Goal: Task Accomplishment & Management: Manage account settings

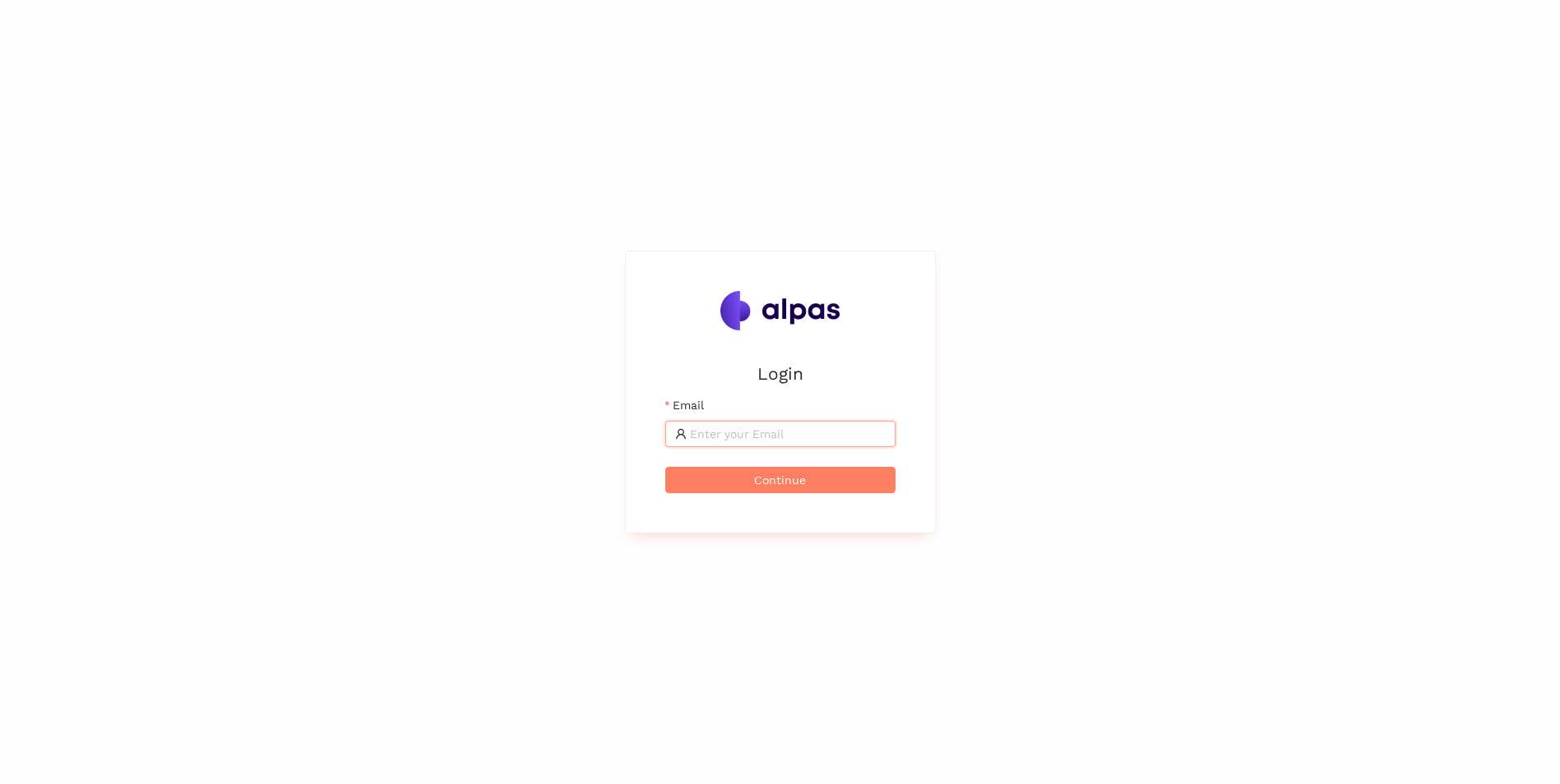
click at [770, 436] on input "Email" at bounding box center [788, 433] width 196 height 18
type input "[PERSON_NAME][EMAIL_ADDRESS][DOMAIN_NAME]"
click at [741, 488] on button "Continue" at bounding box center [780, 480] width 230 height 27
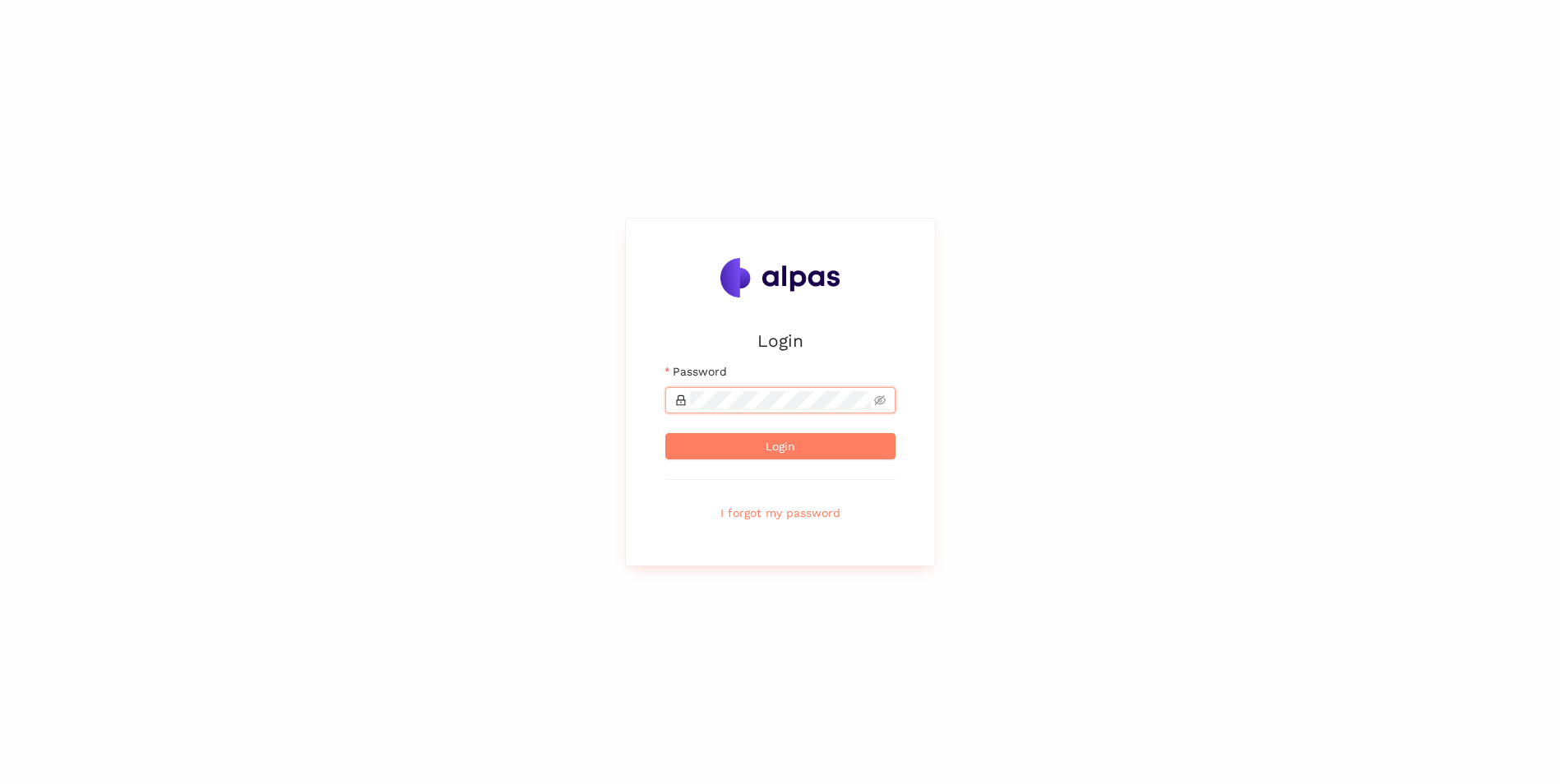
click at [665, 433] on button "Login" at bounding box center [780, 446] width 230 height 27
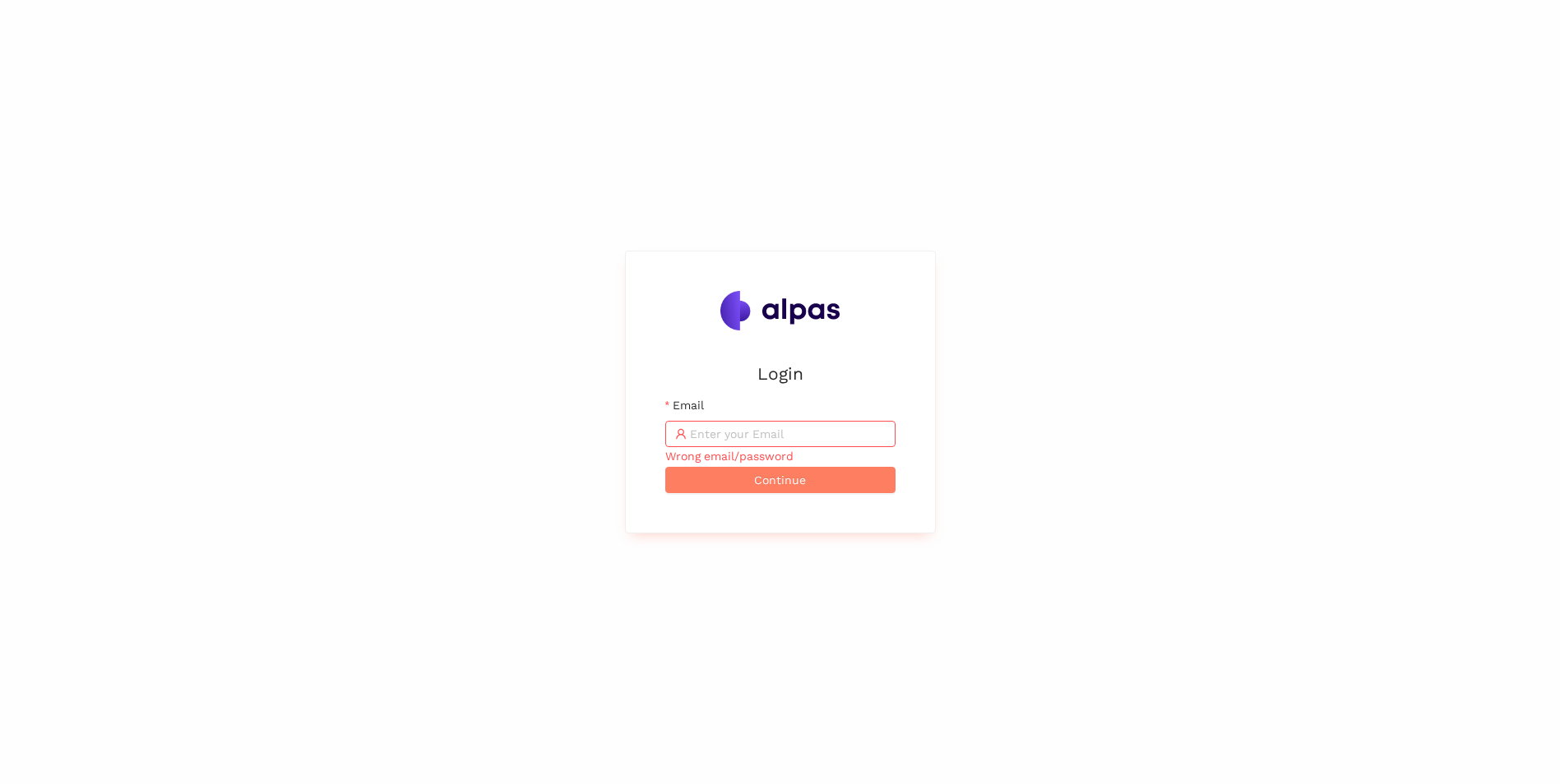
click at [768, 432] on input "Email" at bounding box center [788, 433] width 196 height 18
type input "Rennrad1"
click at [665, 467] on button "Continue" at bounding box center [780, 480] width 230 height 27
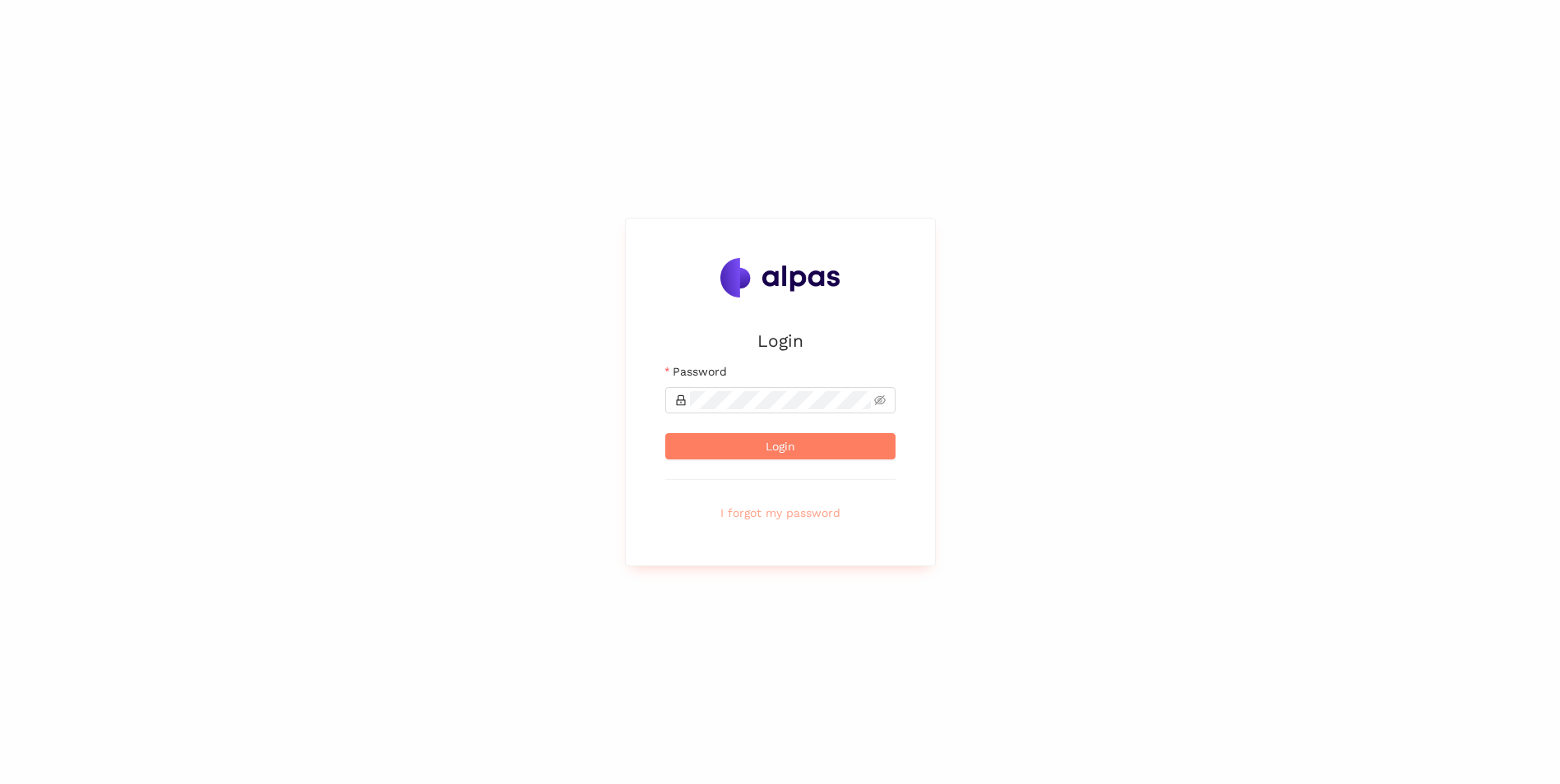
click at [802, 510] on span "I forgot my password" at bounding box center [780, 513] width 120 height 18
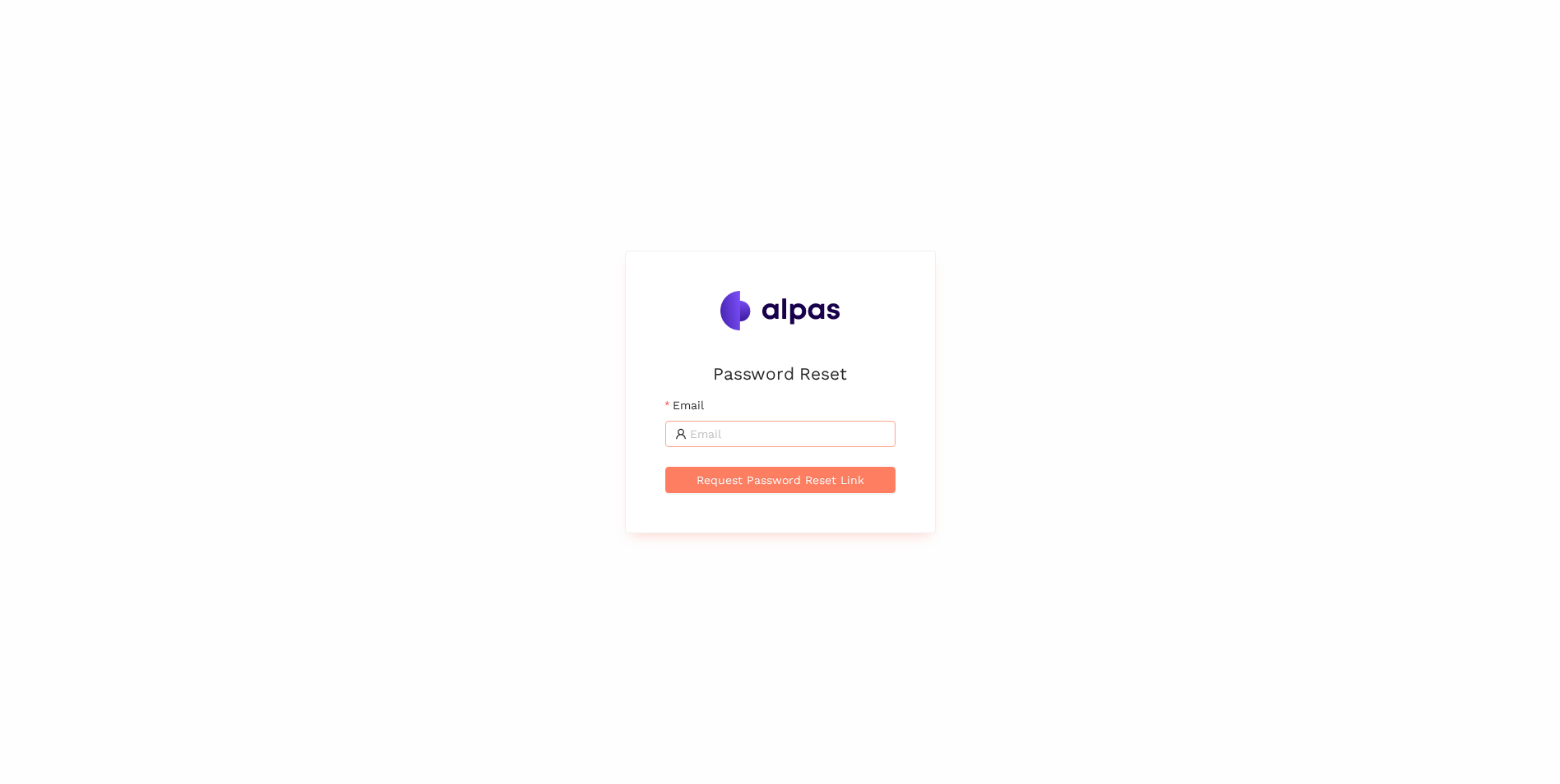
click at [730, 427] on input "Email" at bounding box center [788, 433] width 196 height 18
type input "[PERSON_NAME][EMAIL_ADDRESS][DOMAIN_NAME]"
click at [757, 481] on span "Request Password Reset Link" at bounding box center [780, 480] width 168 height 18
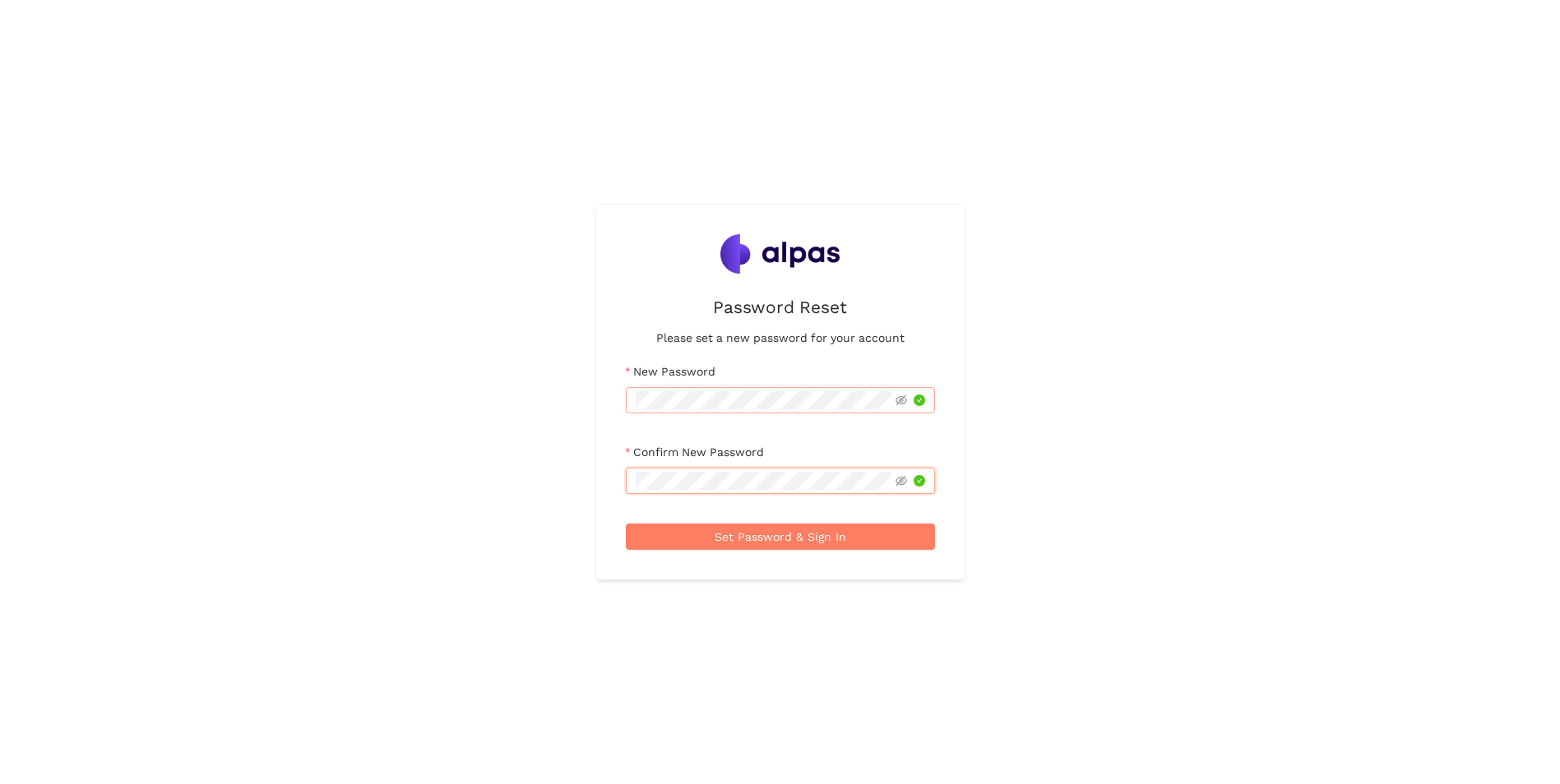
click at [626, 524] on button "Set Password & Sign In" at bounding box center [780, 537] width 309 height 27
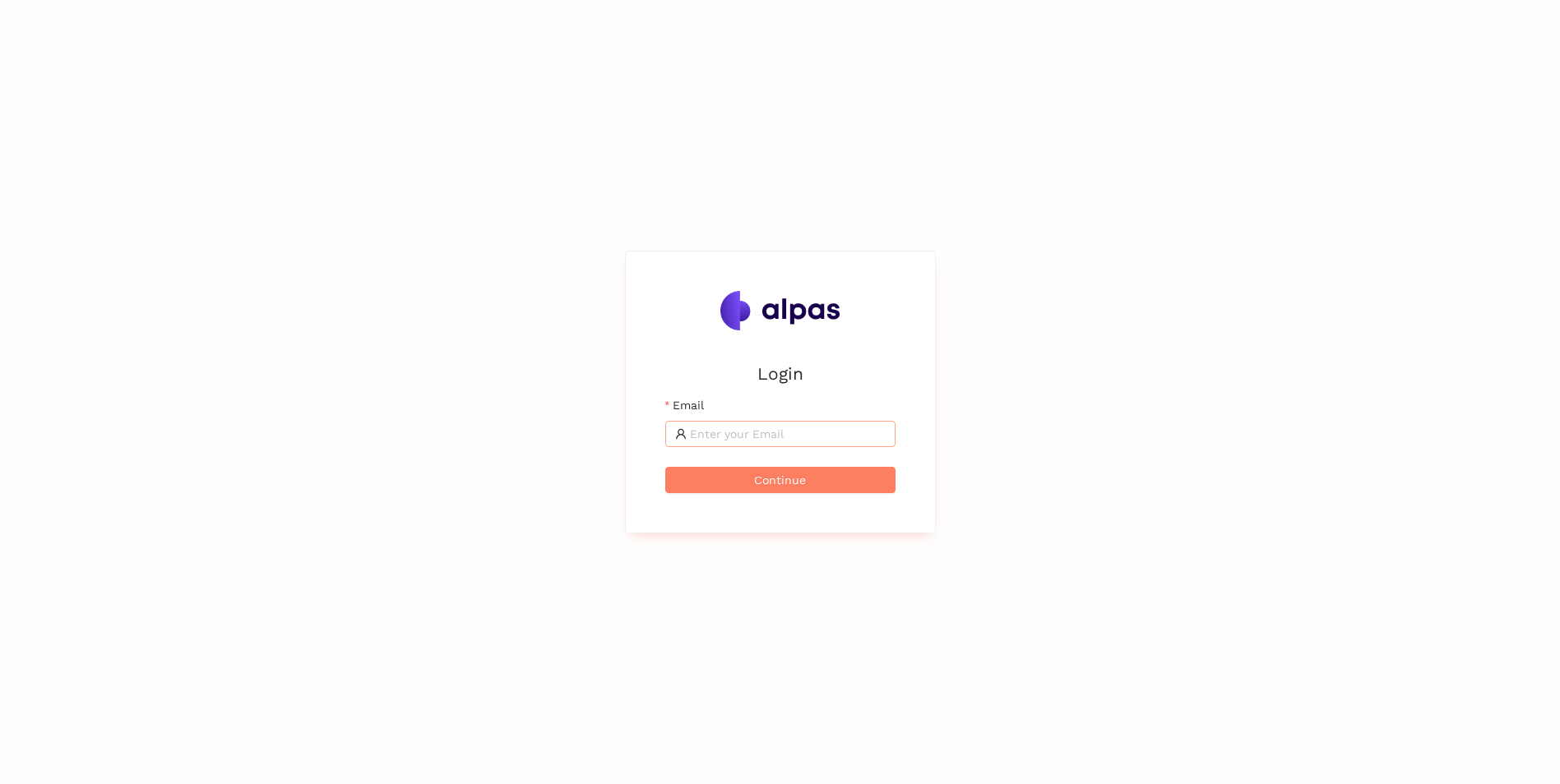
click at [791, 432] on input "Email" at bounding box center [788, 433] width 196 height 18
type input "[PERSON_NAME][EMAIL_ADDRESS][DOMAIN_NAME]"
click at [785, 482] on span "Continue" at bounding box center [780, 480] width 52 height 18
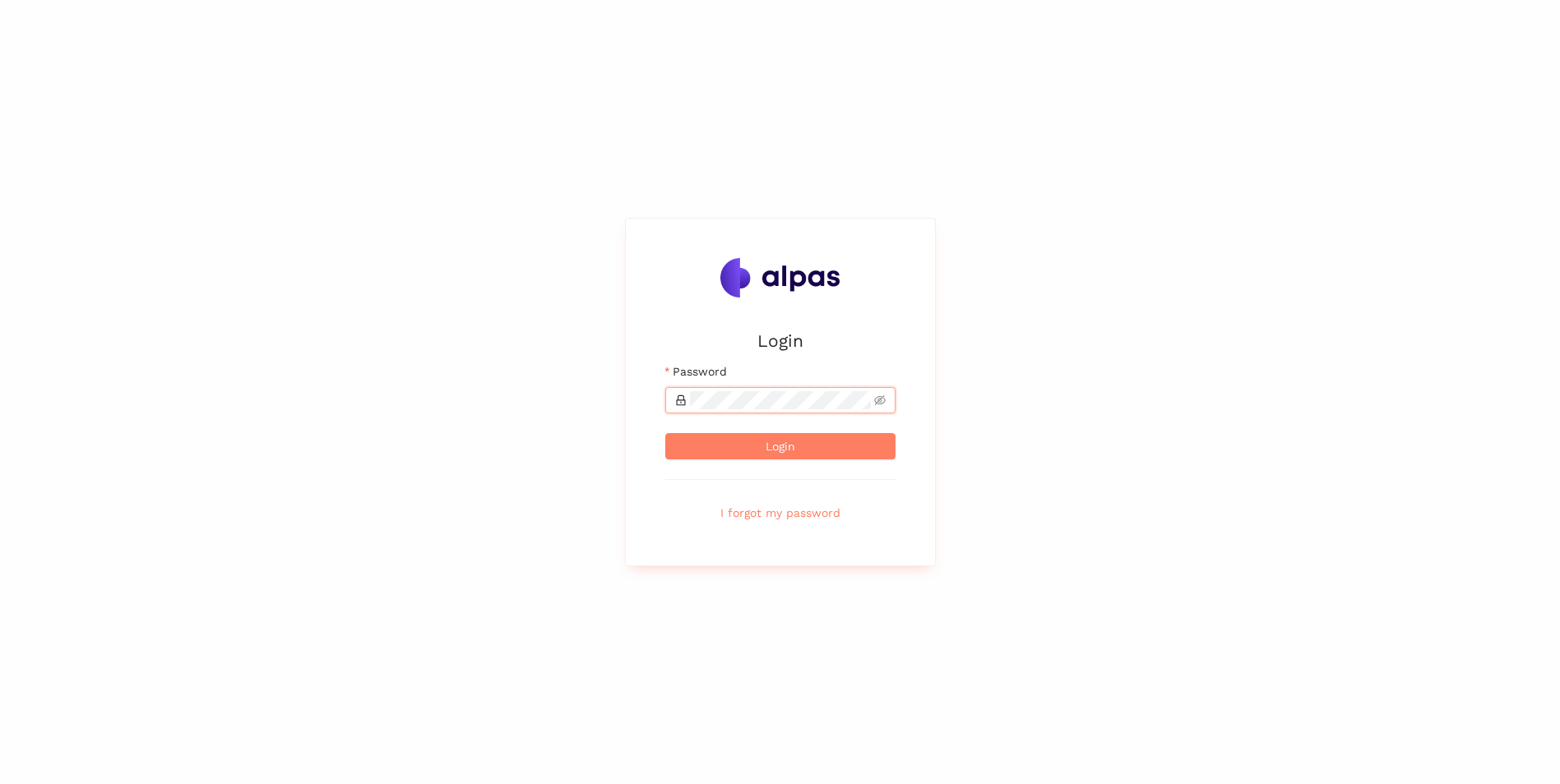
click at [665, 433] on button "Login" at bounding box center [780, 446] width 230 height 27
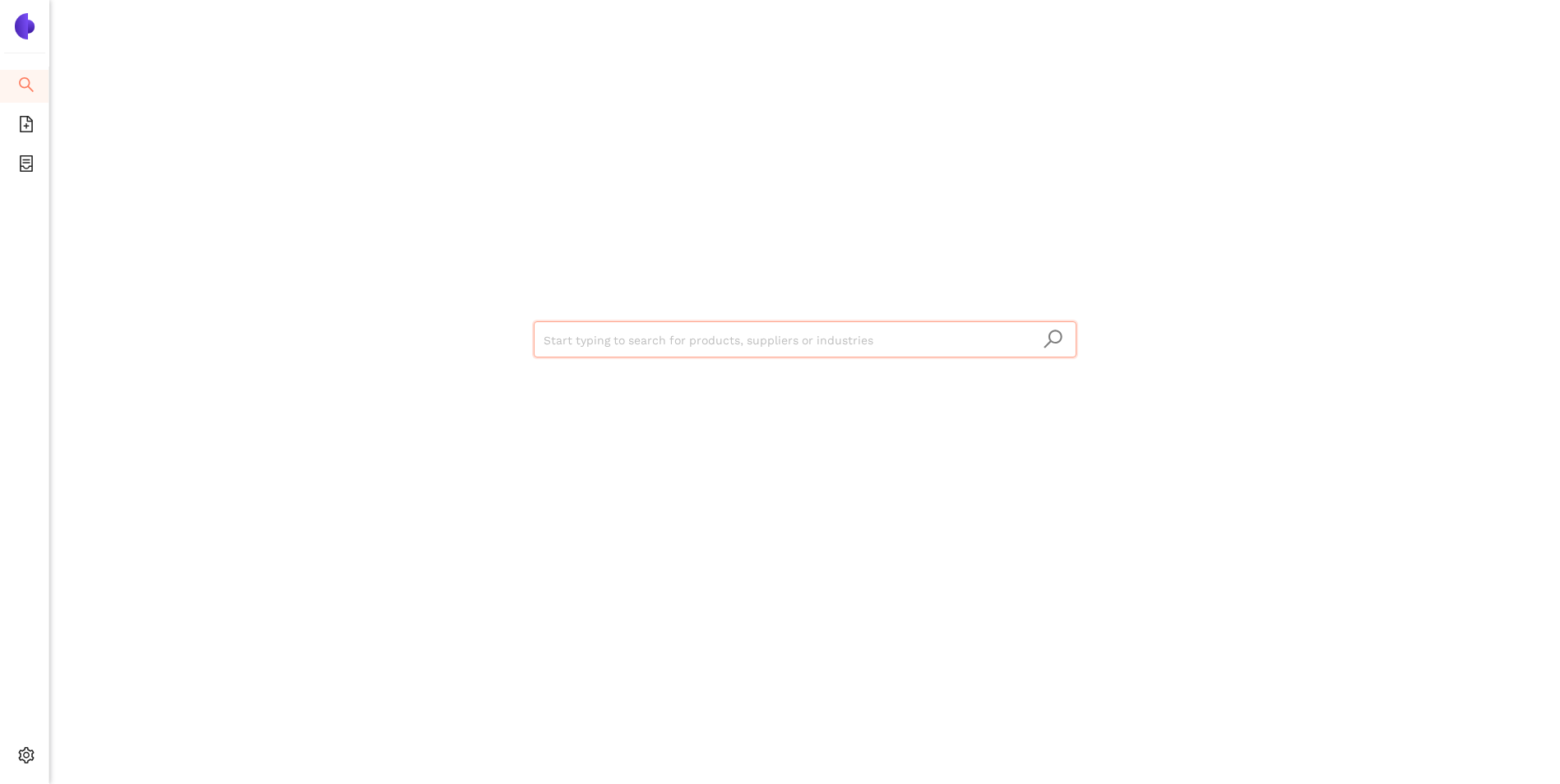
click at [852, 345] on input "search" at bounding box center [805, 340] width 523 height 36
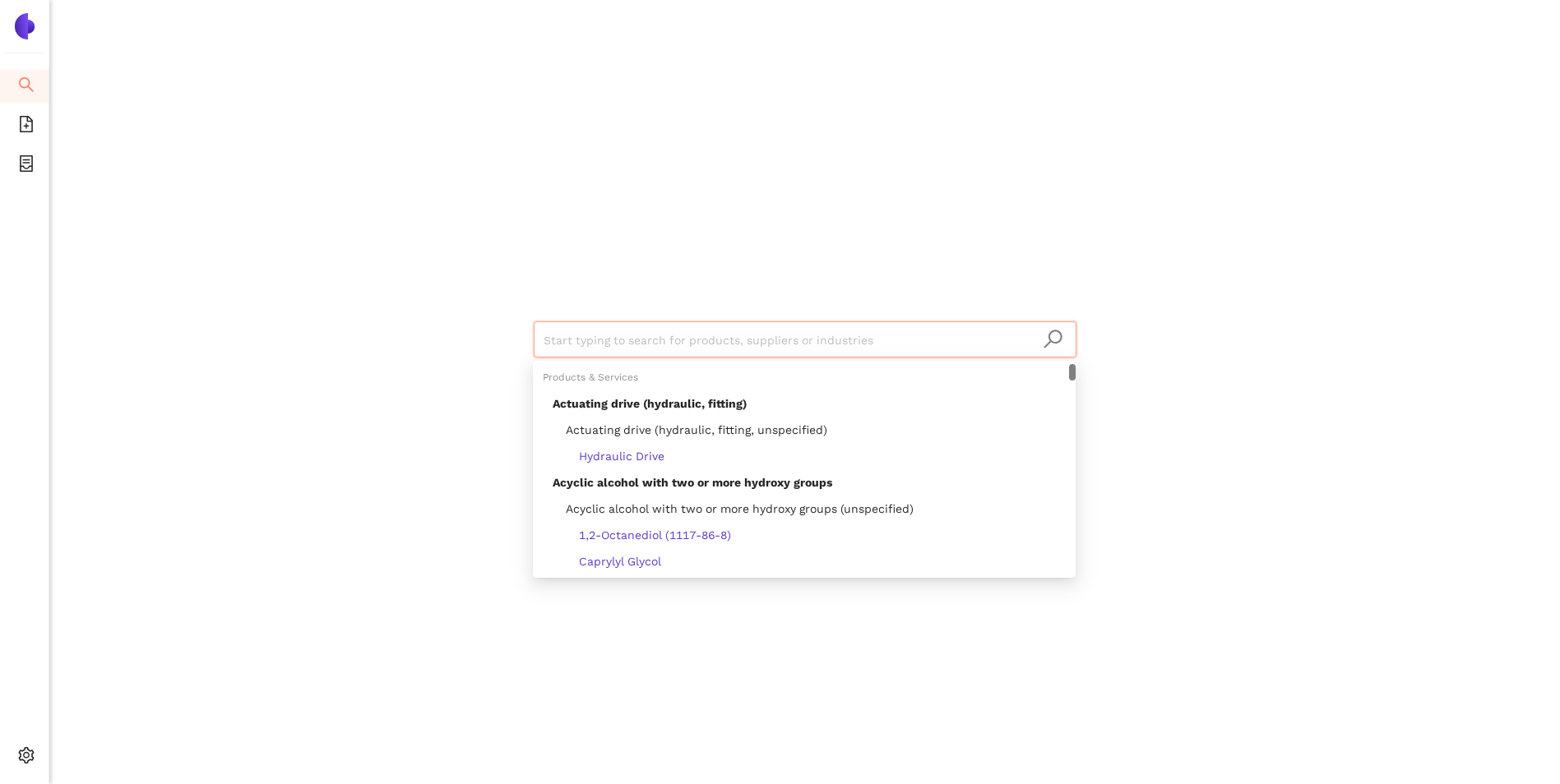
click at [852, 345] on input "search" at bounding box center [805, 340] width 523 height 36
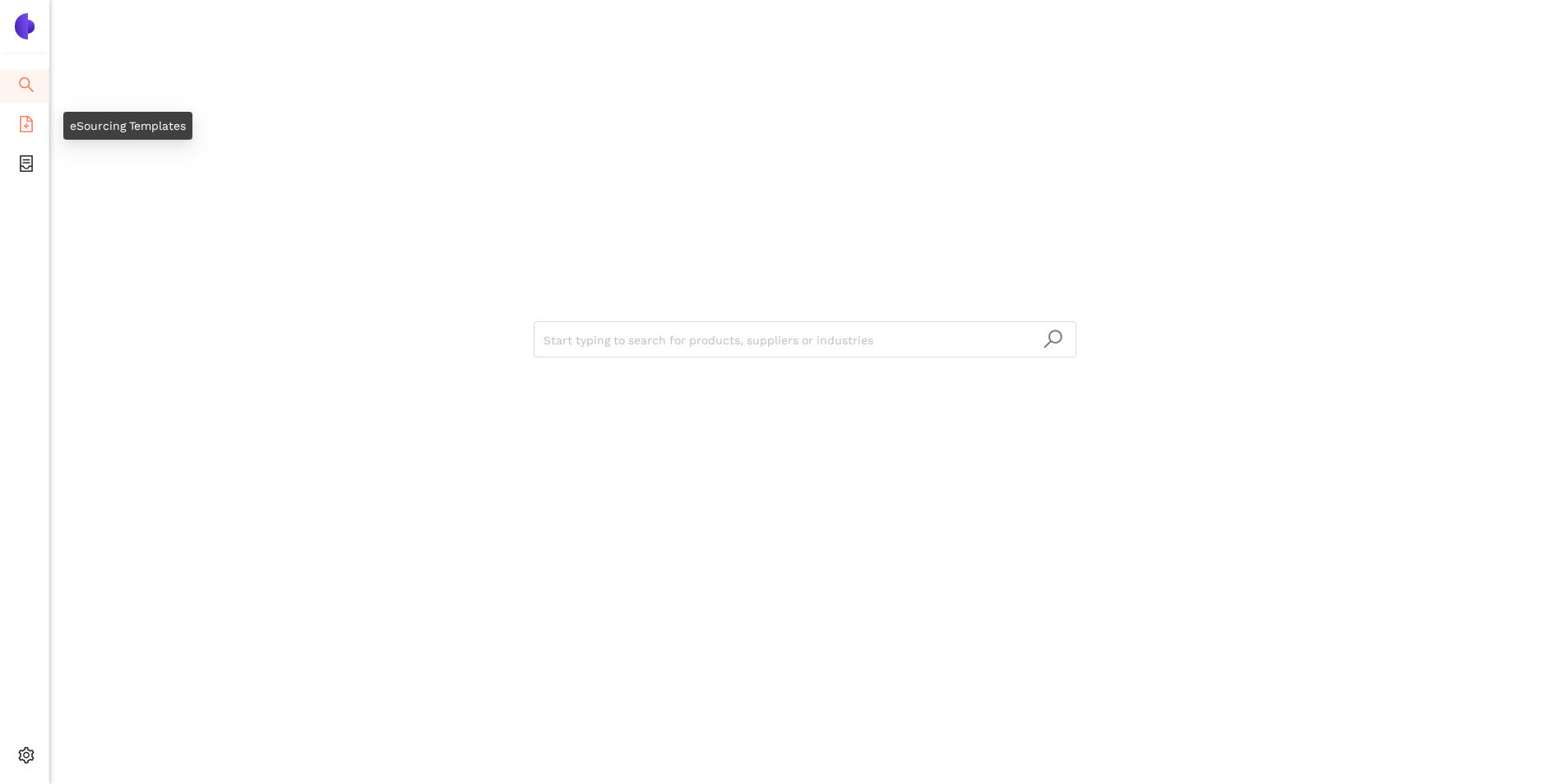
click at [23, 125] on icon "file-add" at bounding box center [26, 124] width 16 height 16
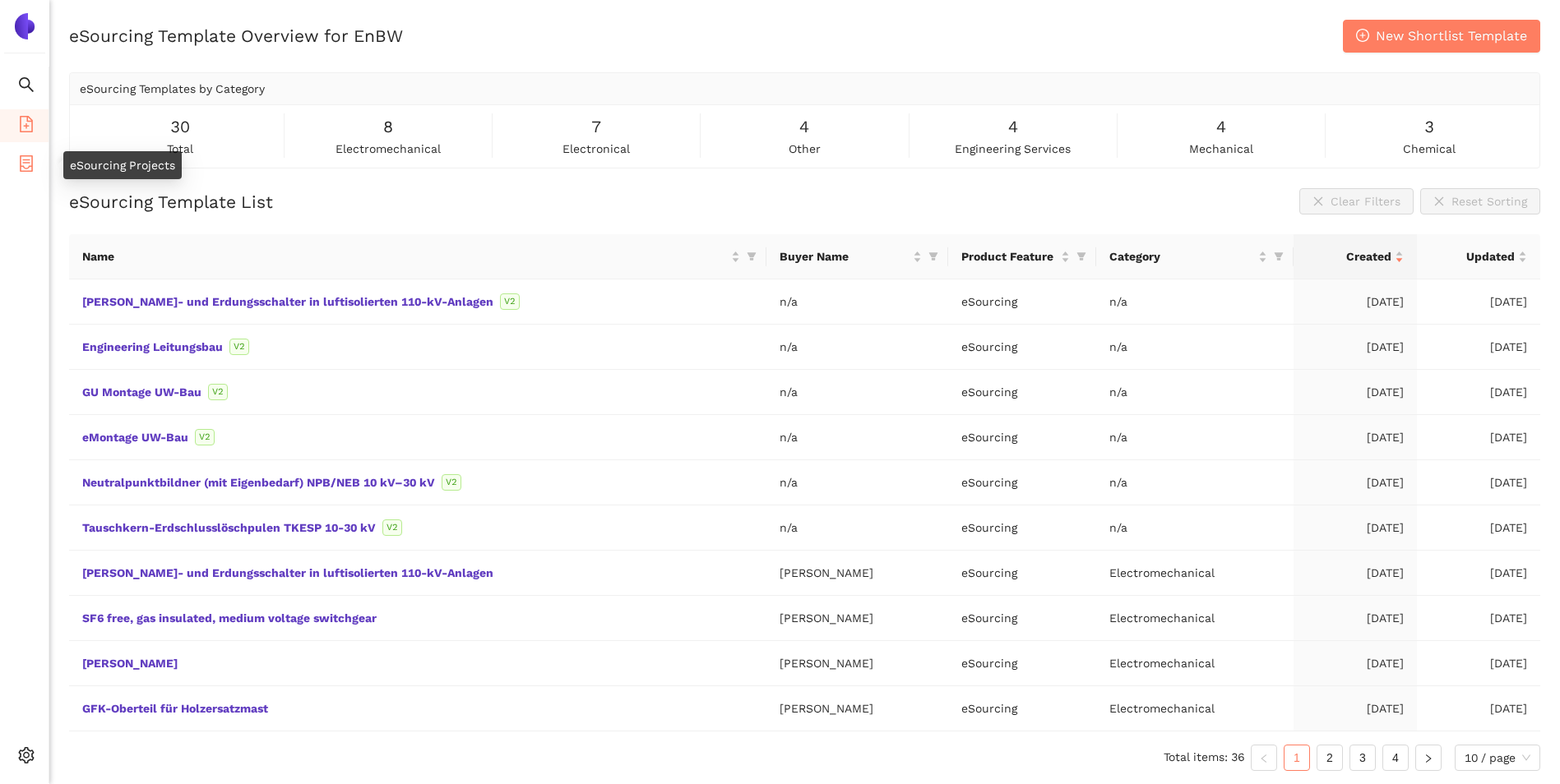
click at [21, 169] on icon "container" at bounding box center [26, 163] width 13 height 16
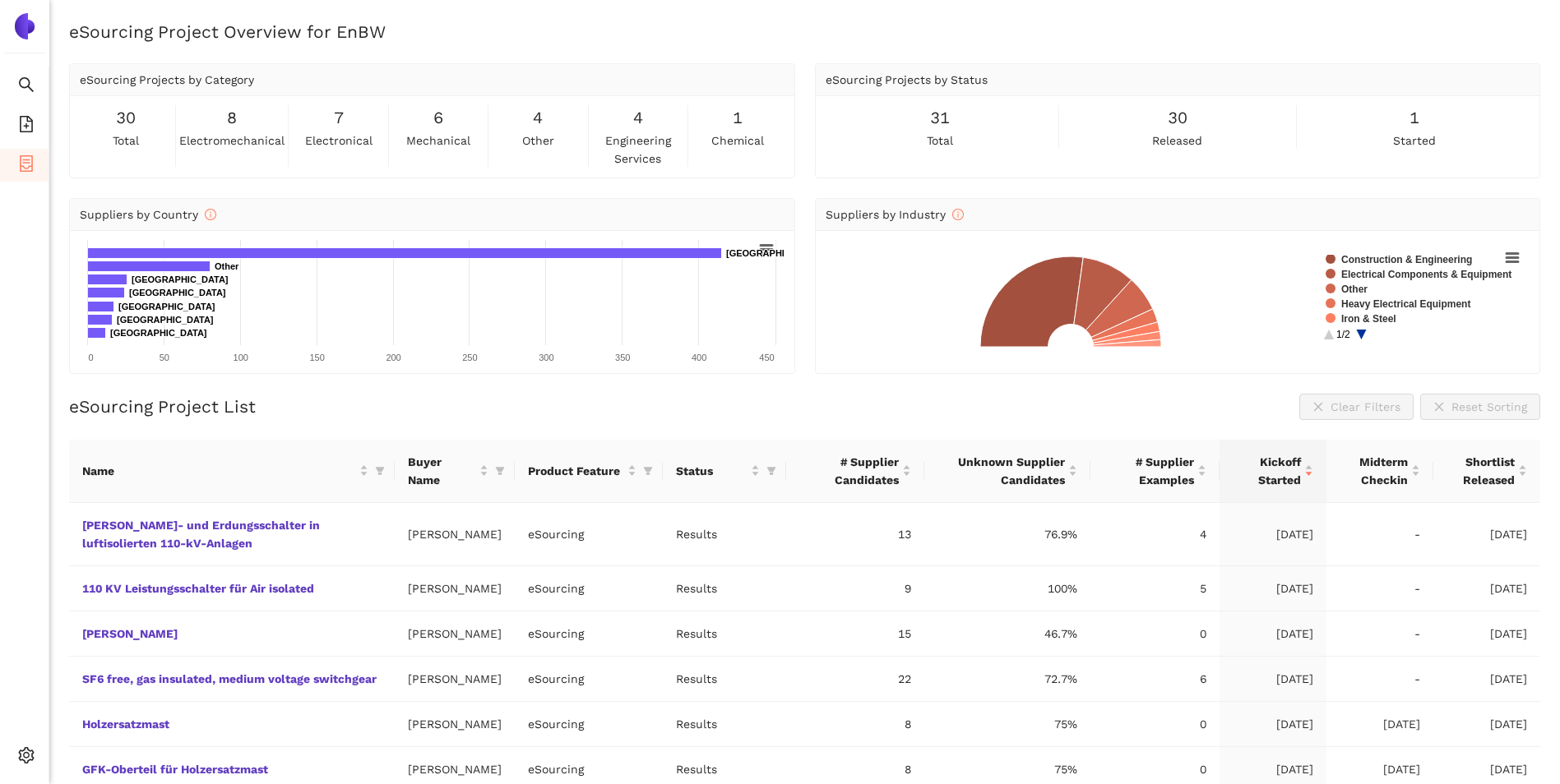
click at [24, 28] on img at bounding box center [24, 26] width 27 height 27
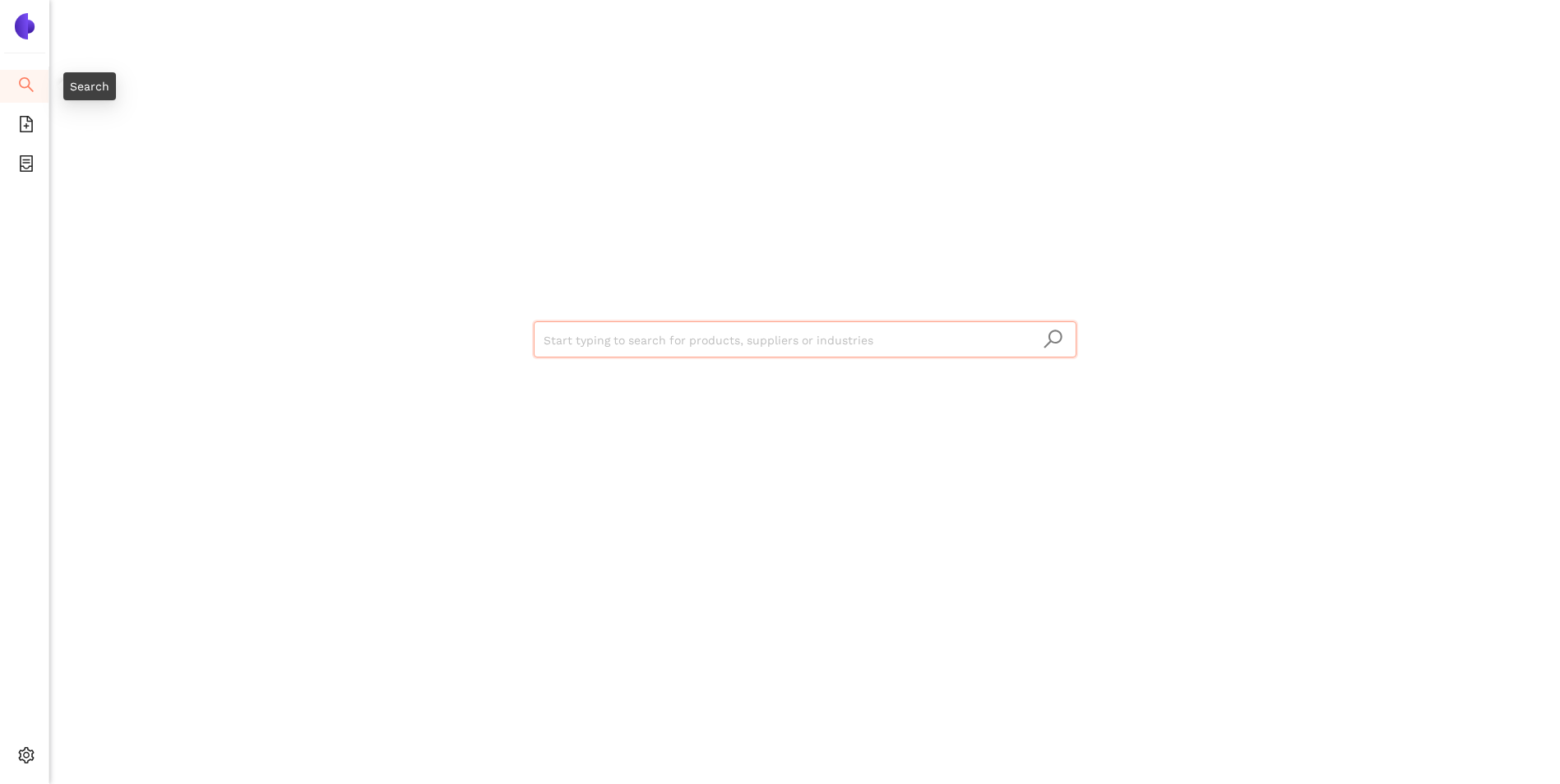
click at [28, 94] on span "search" at bounding box center [26, 87] width 16 height 33
click at [26, 123] on icon "file-add" at bounding box center [26, 124] width 13 height 16
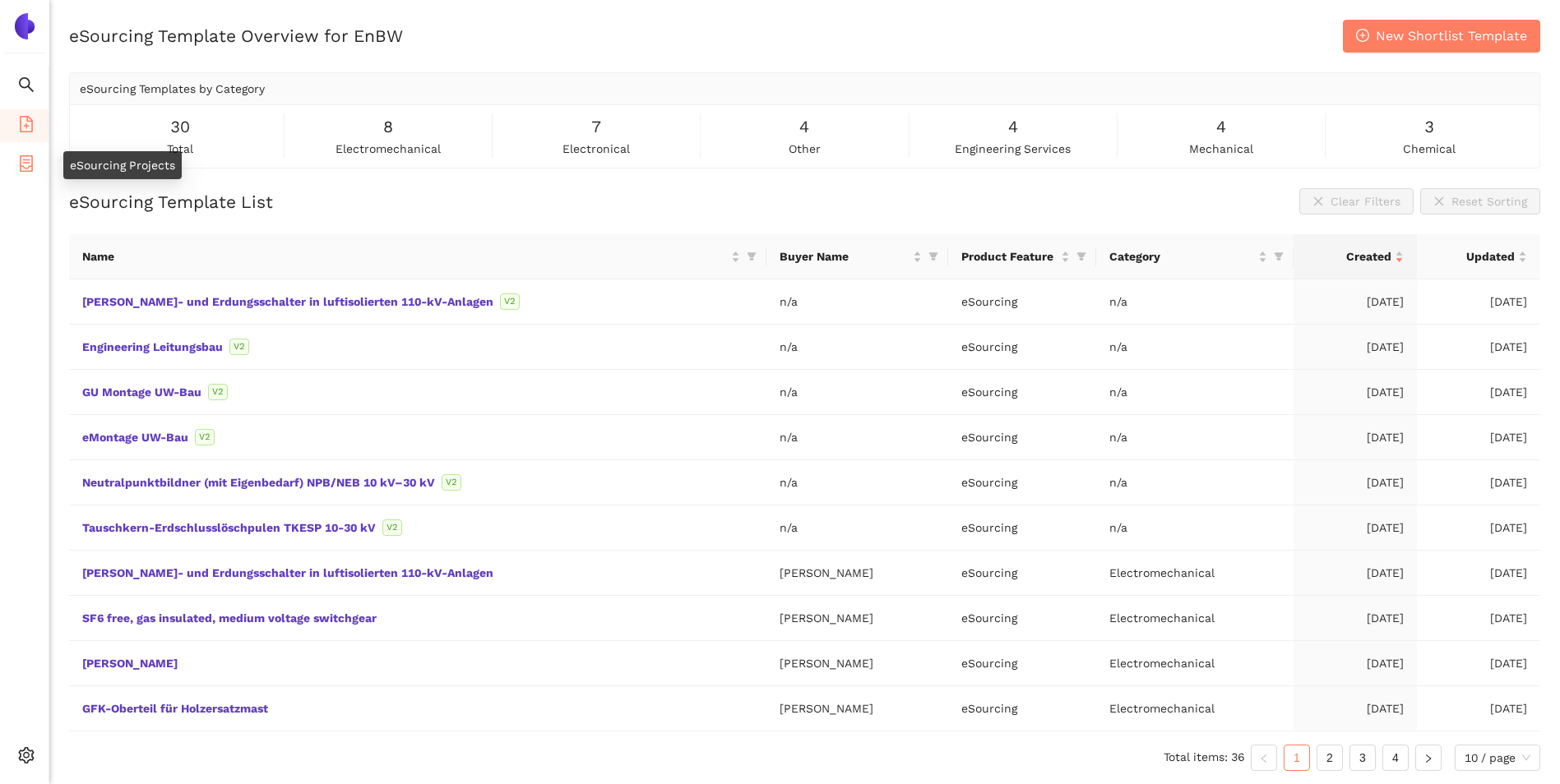
click at [22, 161] on icon "container" at bounding box center [26, 163] width 16 height 16
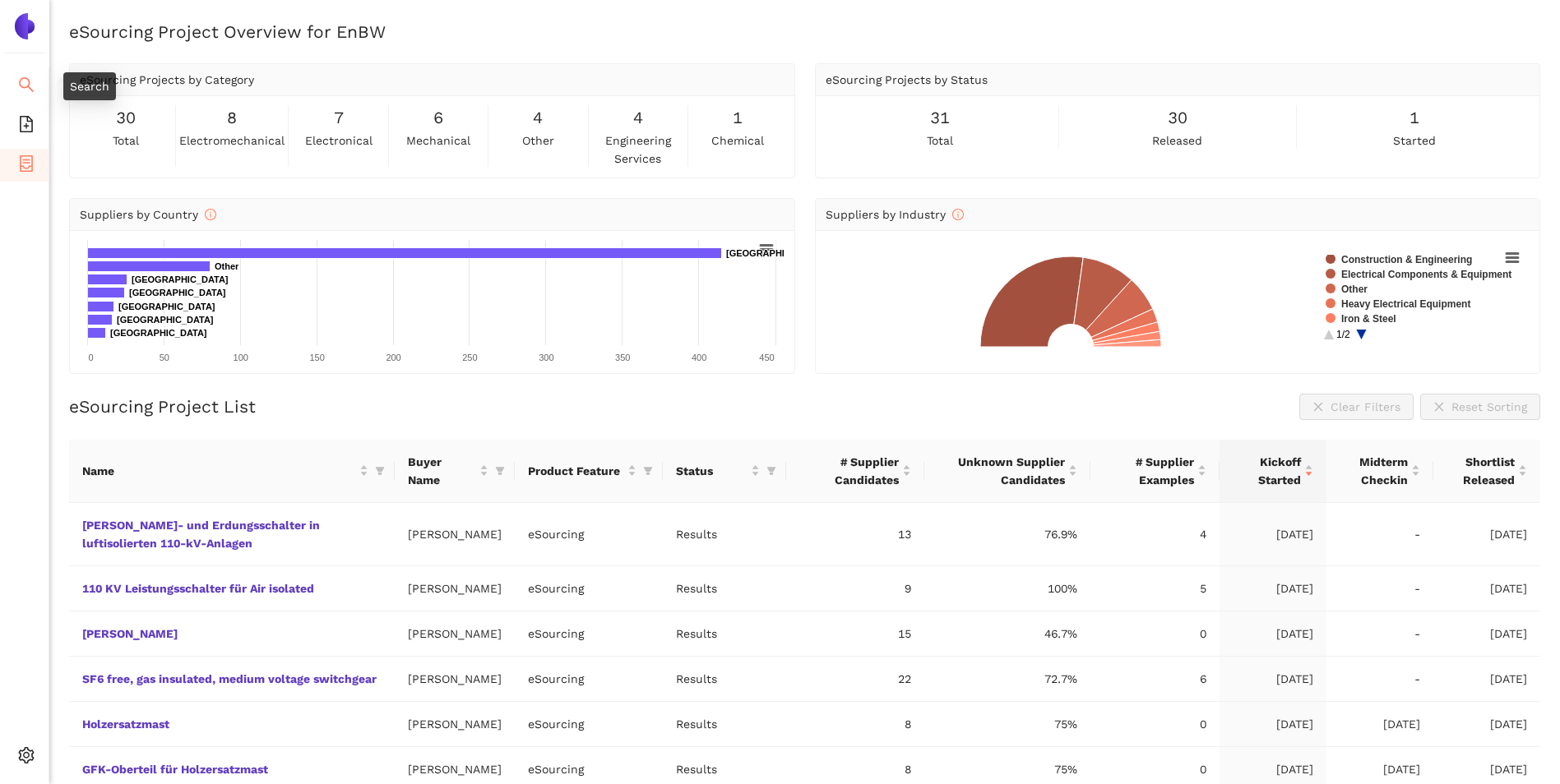
click at [27, 77] on icon "search" at bounding box center [26, 84] width 16 height 16
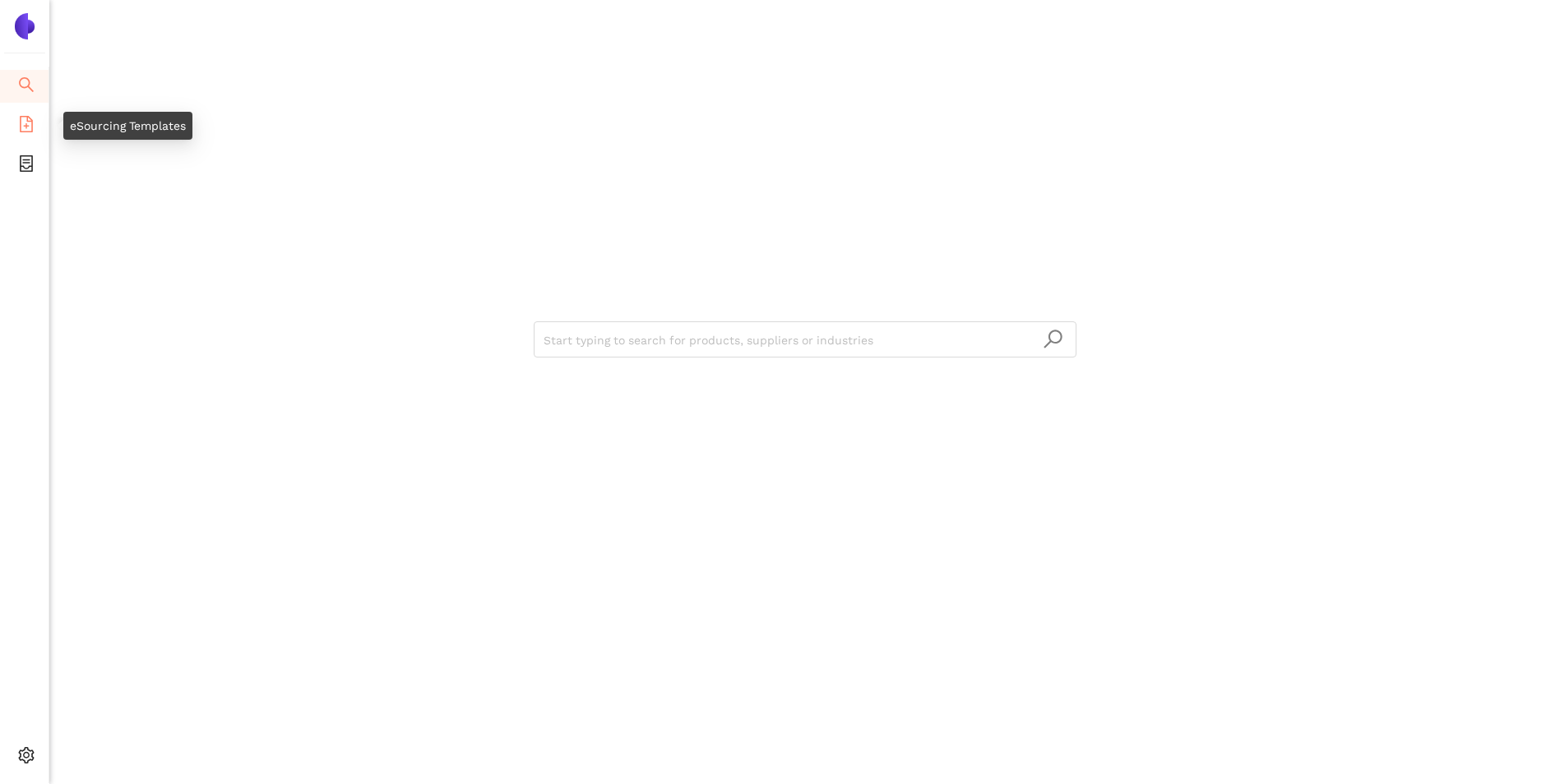
click at [31, 129] on icon "file-add" at bounding box center [26, 124] width 13 height 16
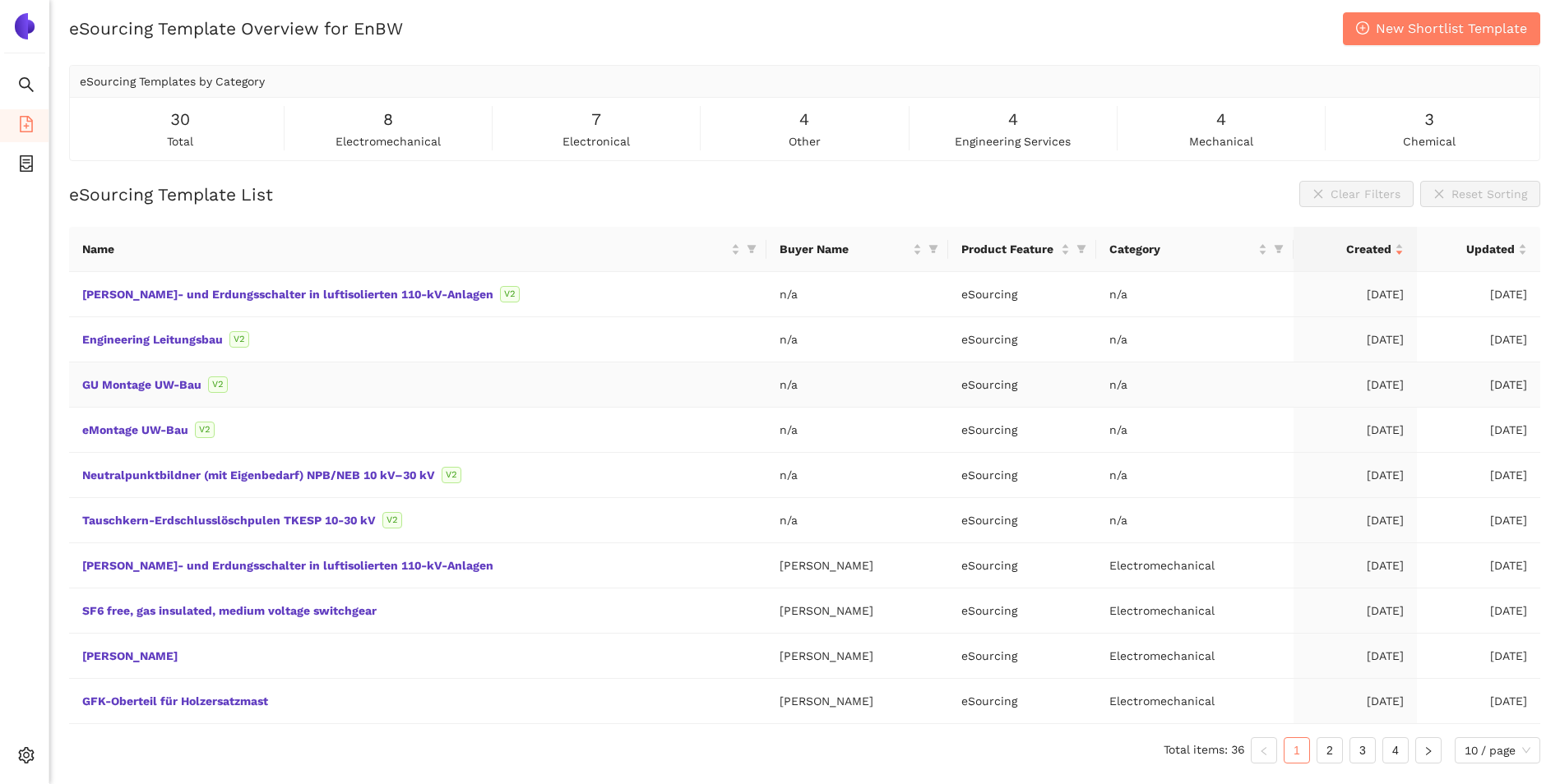
scroll to position [20, 0]
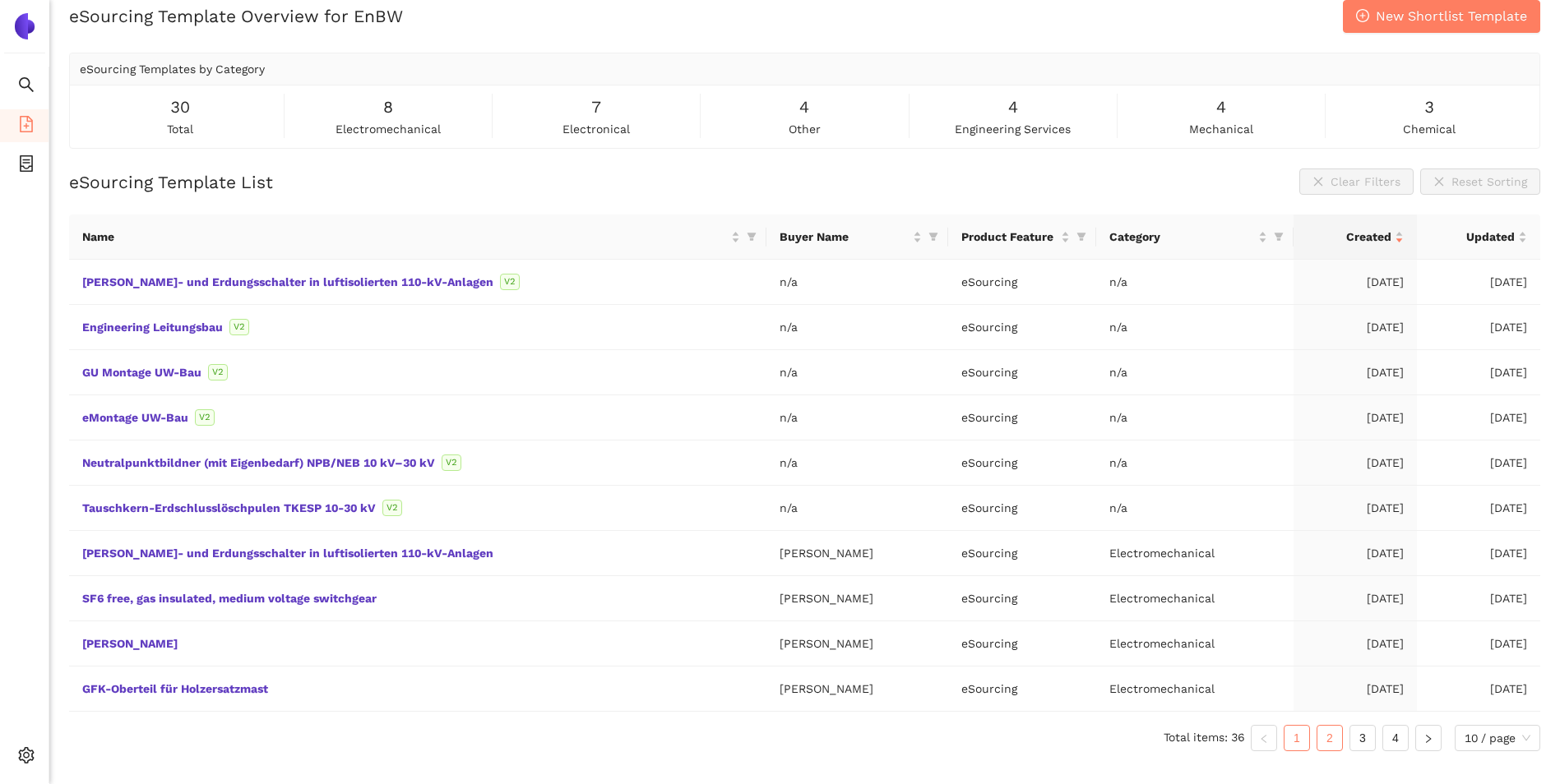
click at [1324, 734] on link "2" at bounding box center [1330, 738] width 25 height 25
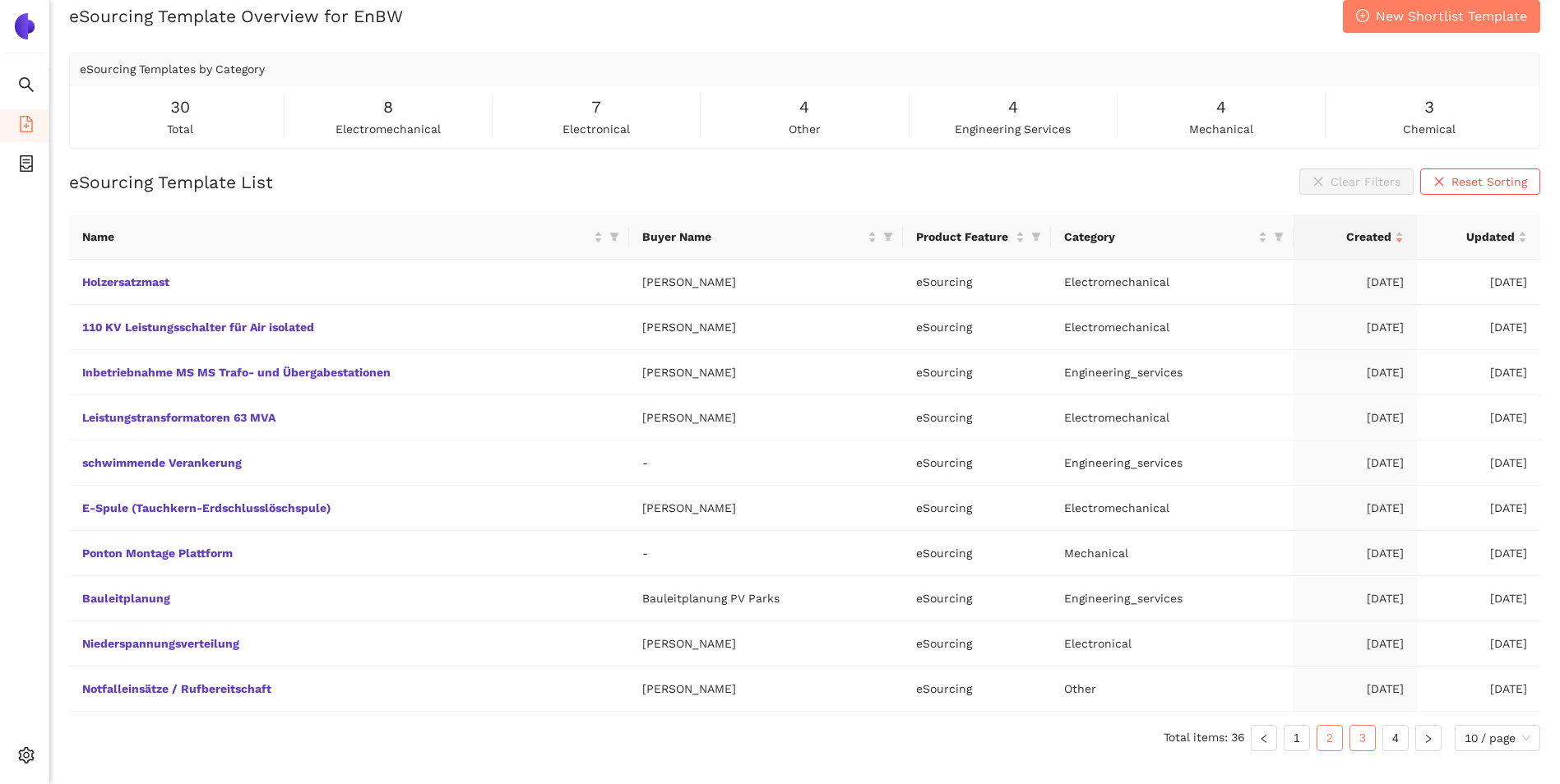
click at [1357, 737] on link "3" at bounding box center [1363, 738] width 25 height 25
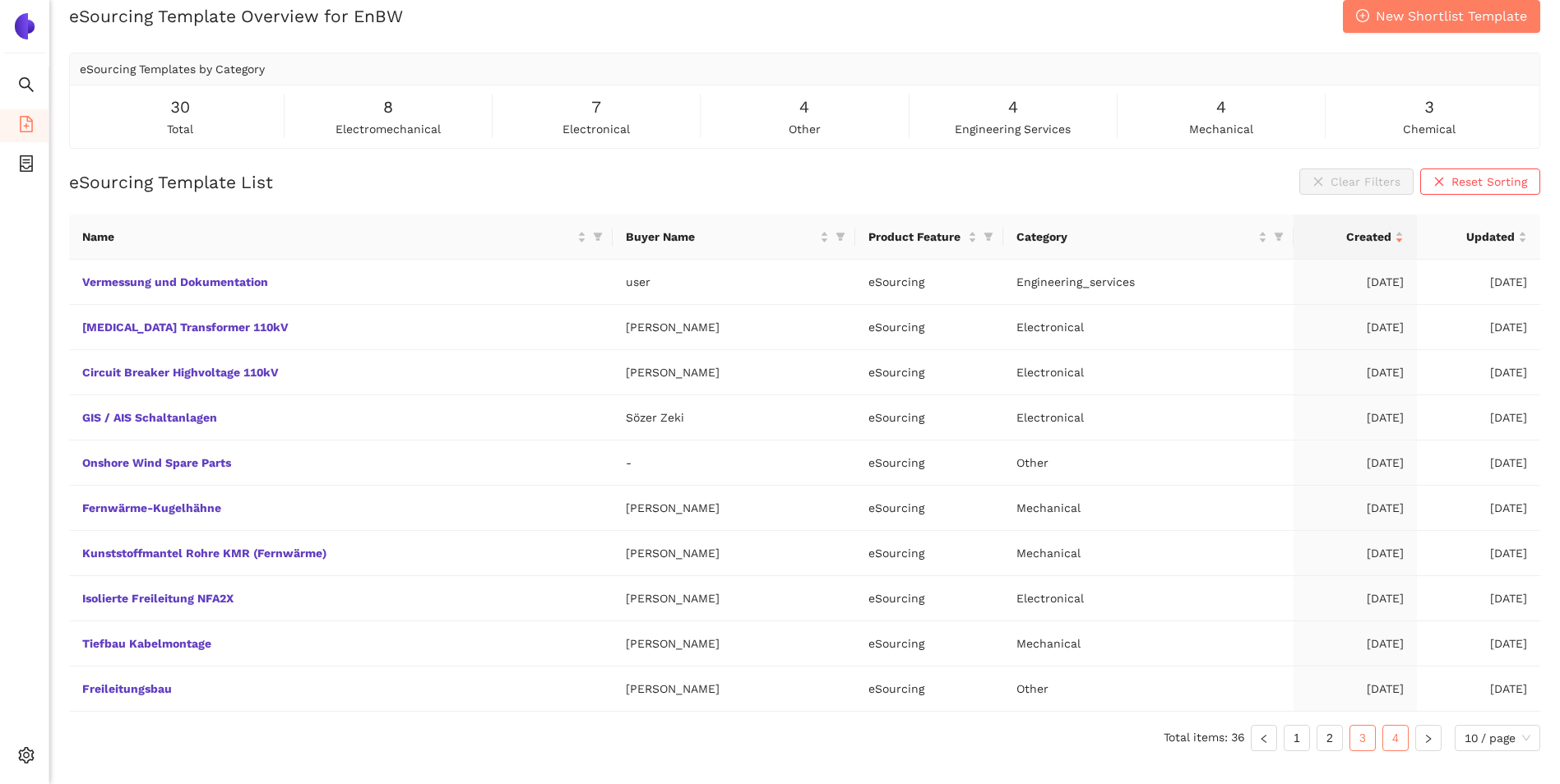
click at [1386, 732] on link "4" at bounding box center [1395, 738] width 25 height 25
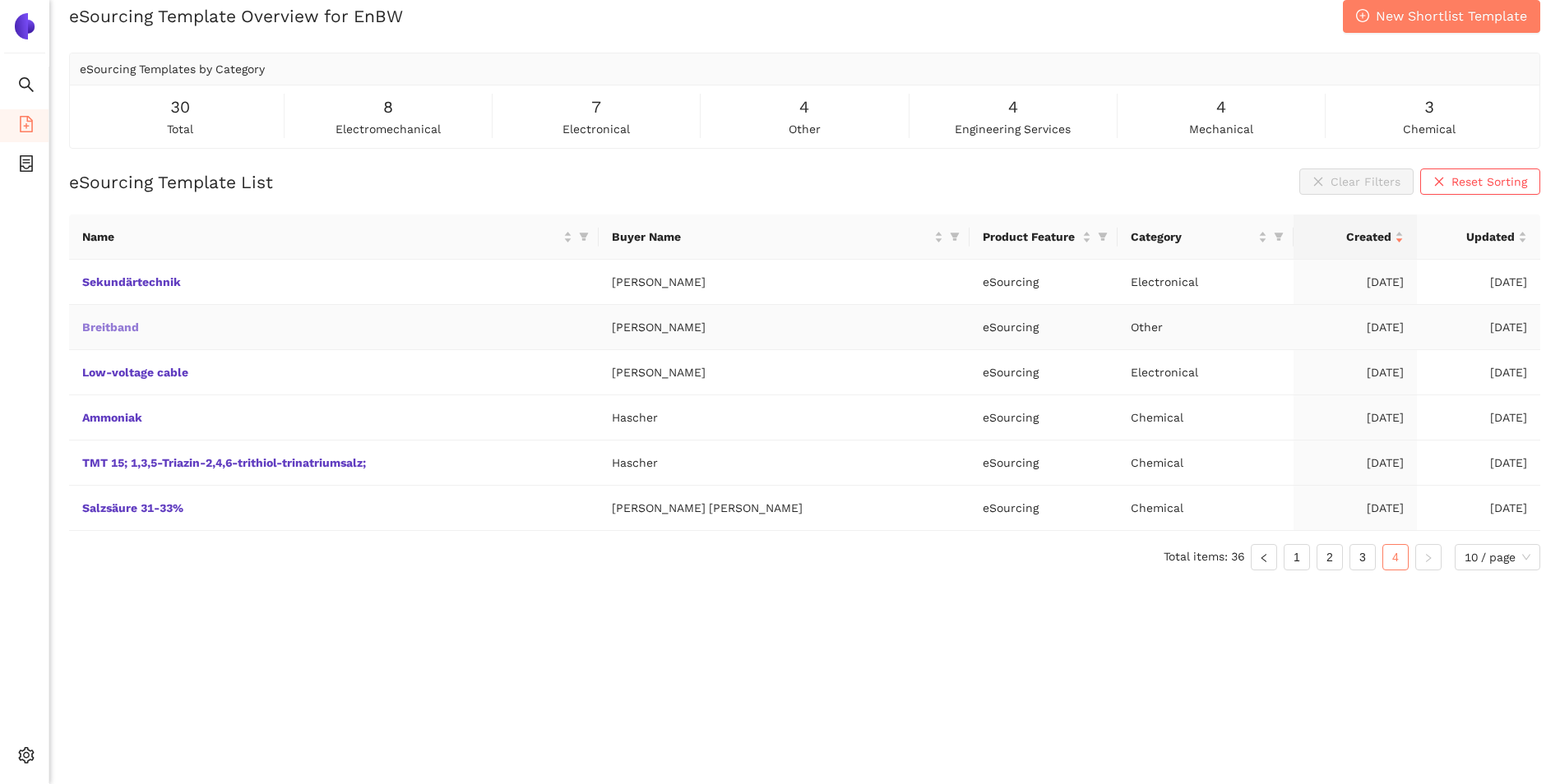
click at [0, 0] on link "Breitband" at bounding box center [0, 0] width 0 height 0
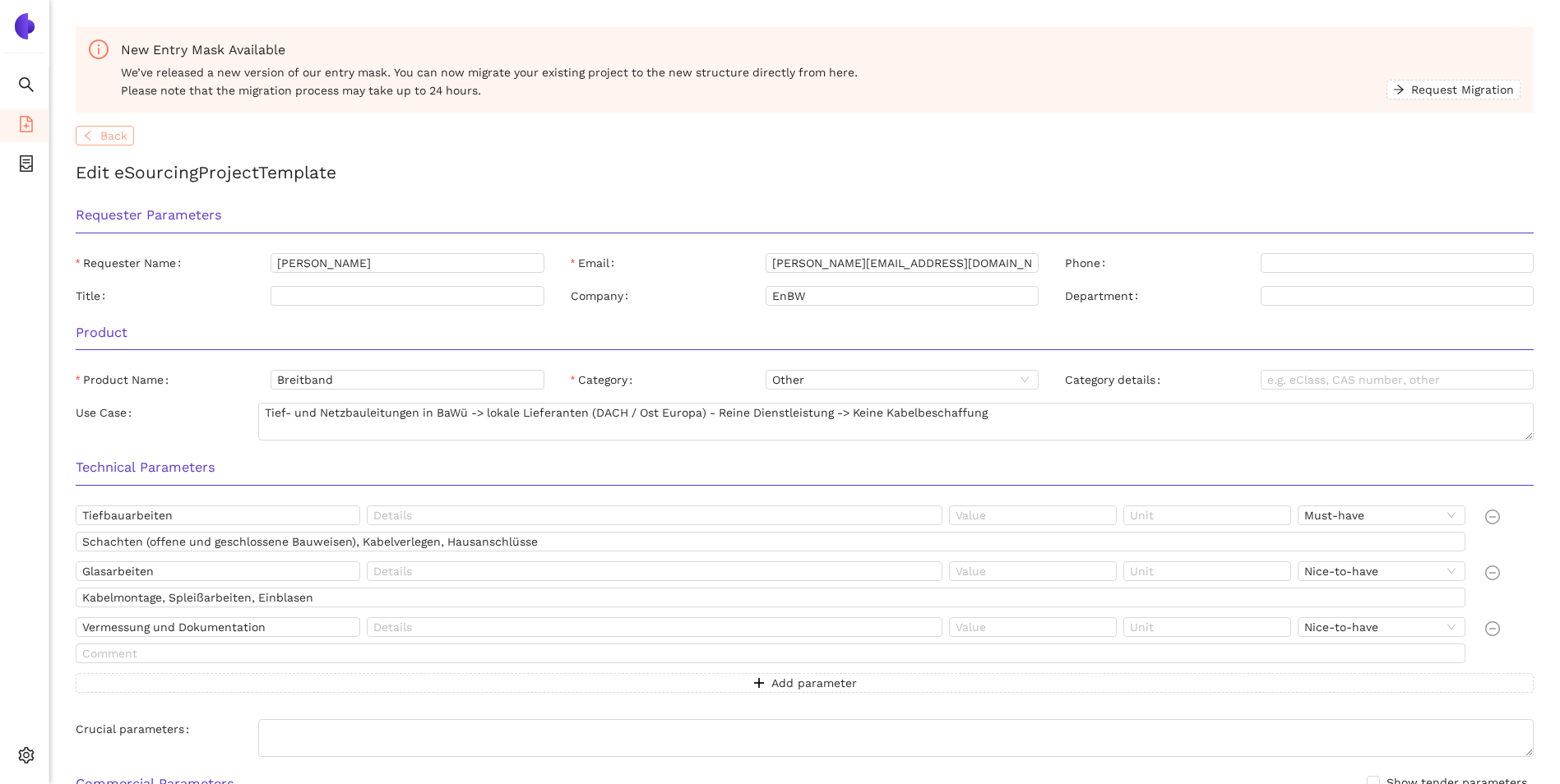
click at [109, 139] on span "Back" at bounding box center [113, 135] width 27 height 18
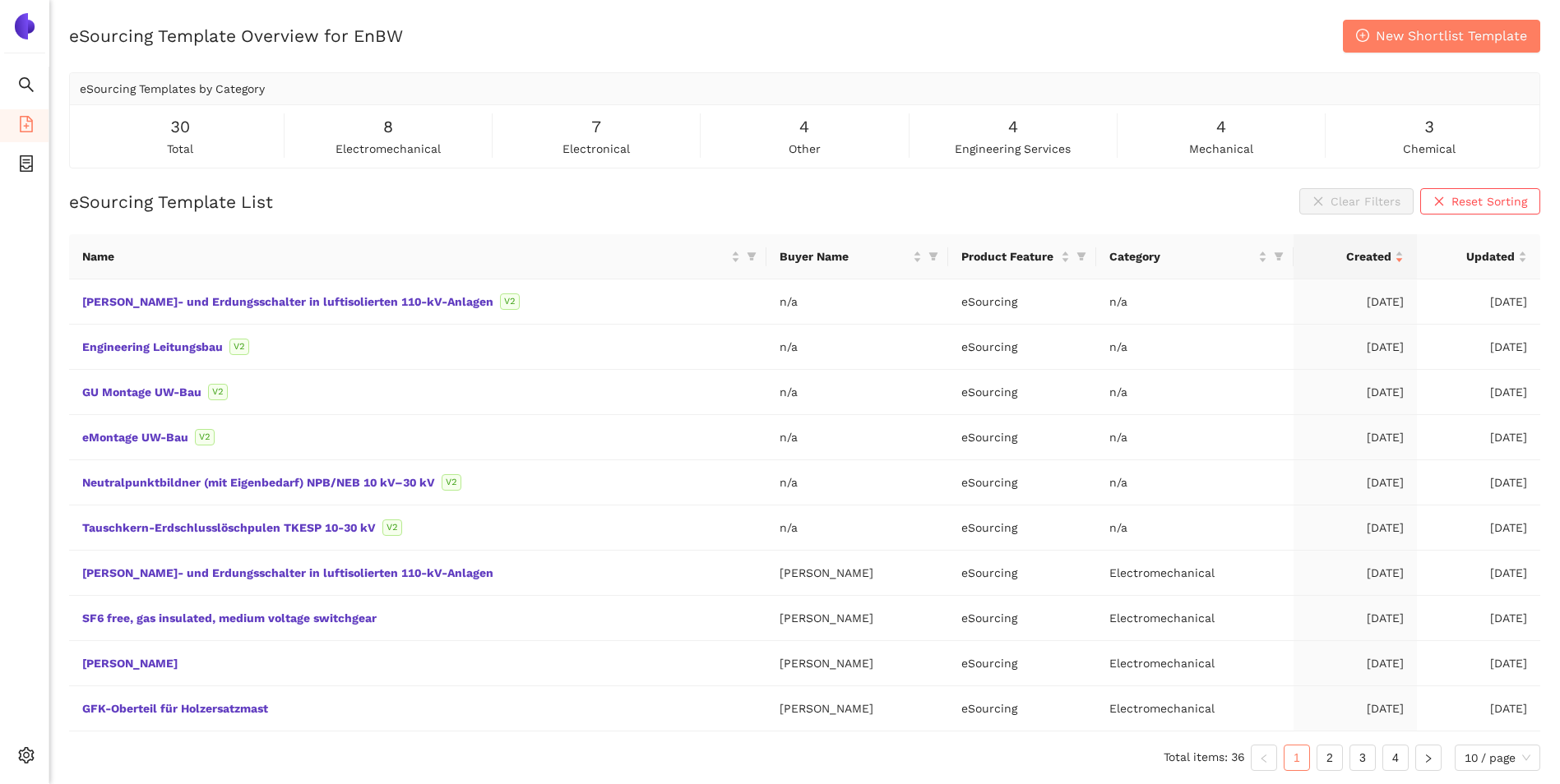
scroll to position [20, 0]
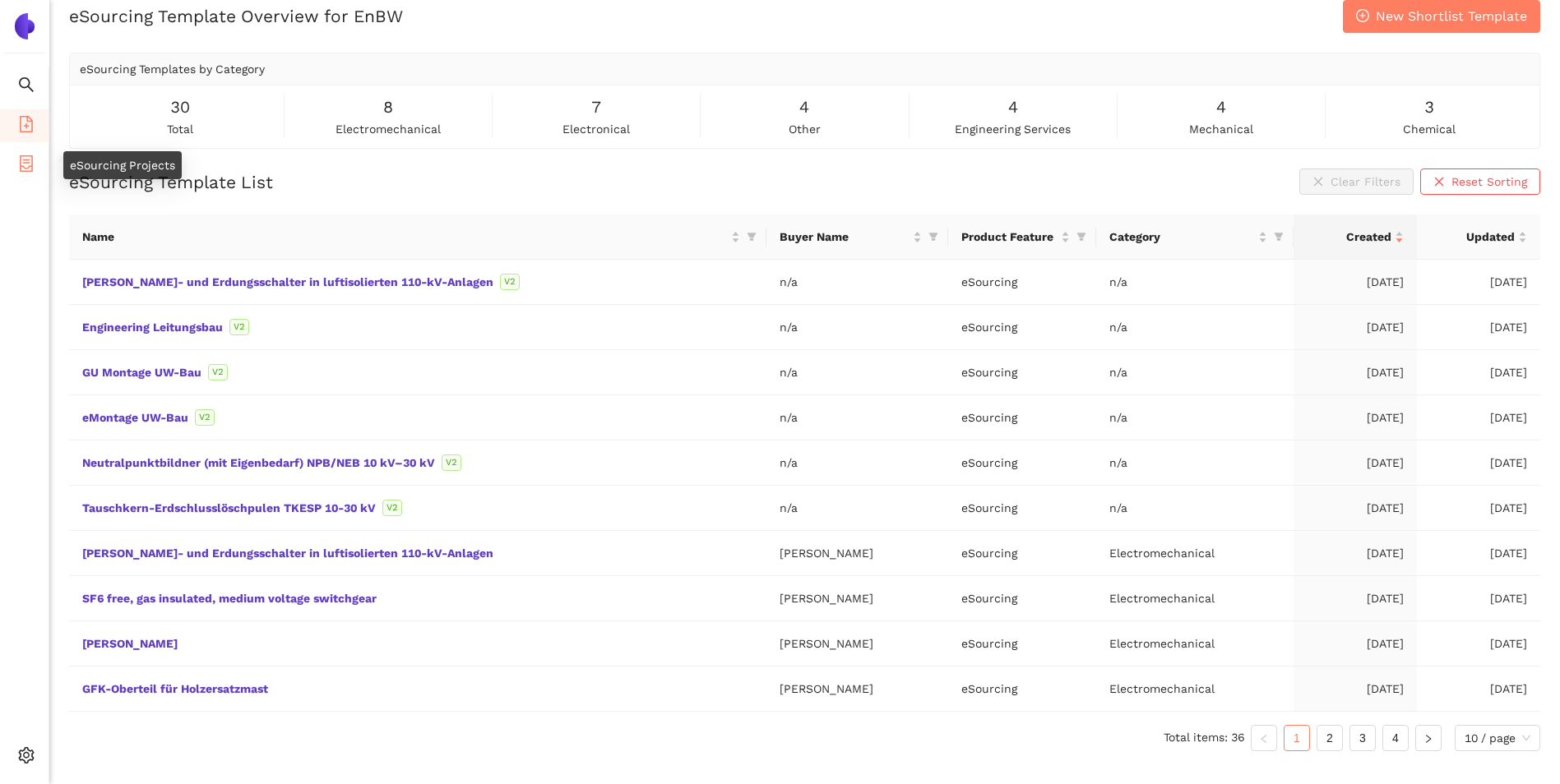
click at [27, 163] on icon "container" at bounding box center [26, 163] width 13 height 16
